Goal: Check status

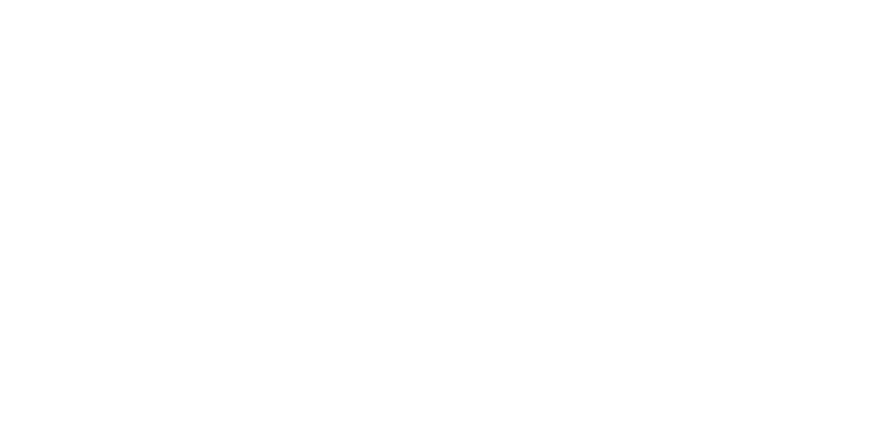
scroll to position [574, 0]
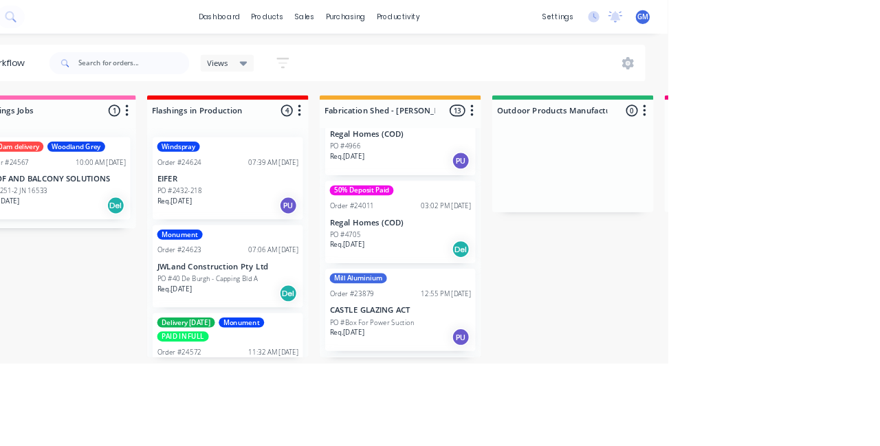
scroll to position [1095, 0]
